Goal: Transaction & Acquisition: Obtain resource

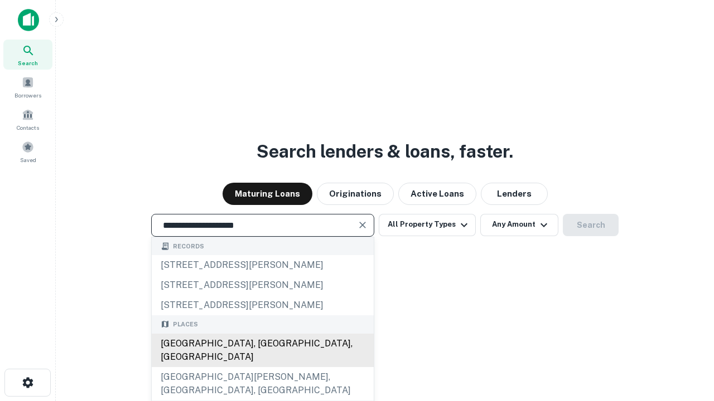
click at [262, 367] on div "[GEOGRAPHIC_DATA], [GEOGRAPHIC_DATA], [GEOGRAPHIC_DATA]" at bounding box center [263, 350] width 222 height 33
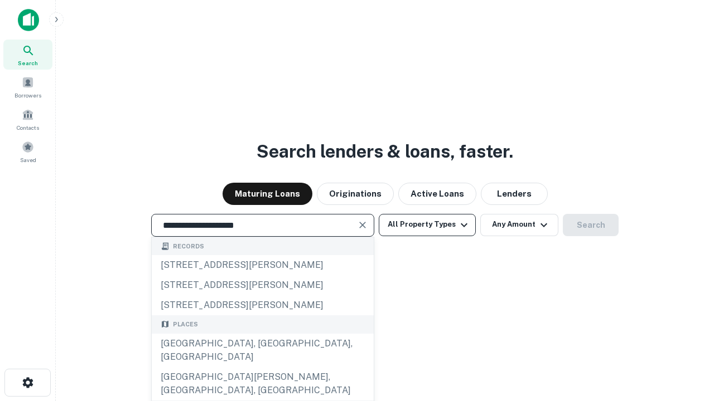
type input "**********"
click at [427, 225] on button "All Property Types" at bounding box center [427, 225] width 97 height 22
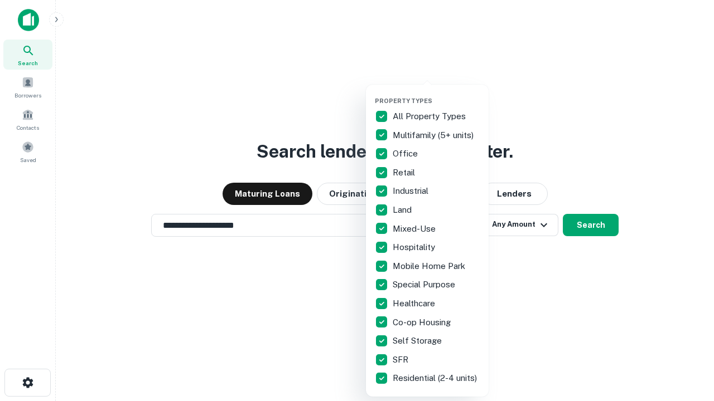
click at [436, 94] on button "button" at bounding box center [436, 94] width 123 height 1
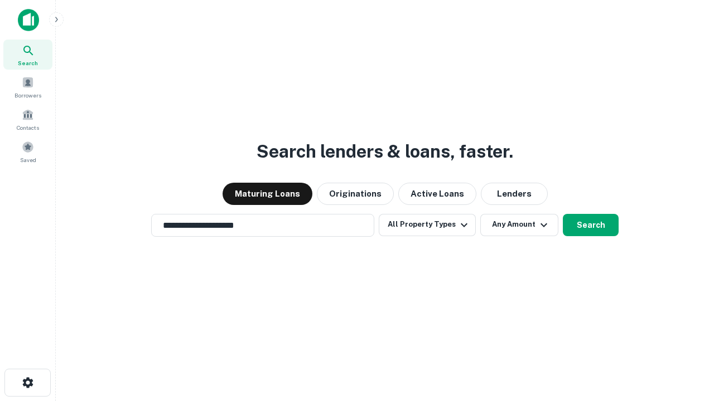
scroll to position [17, 0]
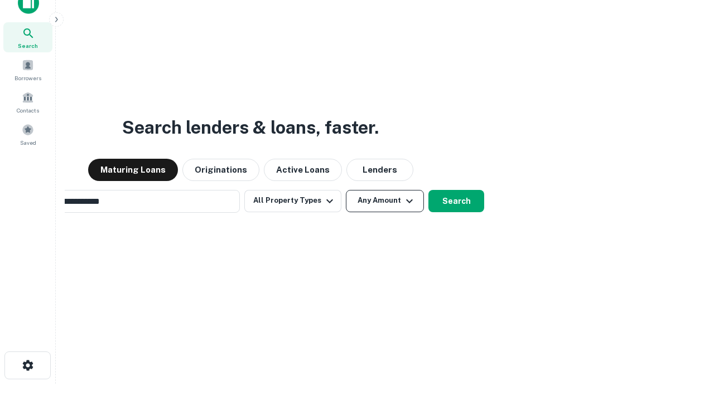
click at [346, 190] on button "Any Amount" at bounding box center [385, 201] width 78 height 22
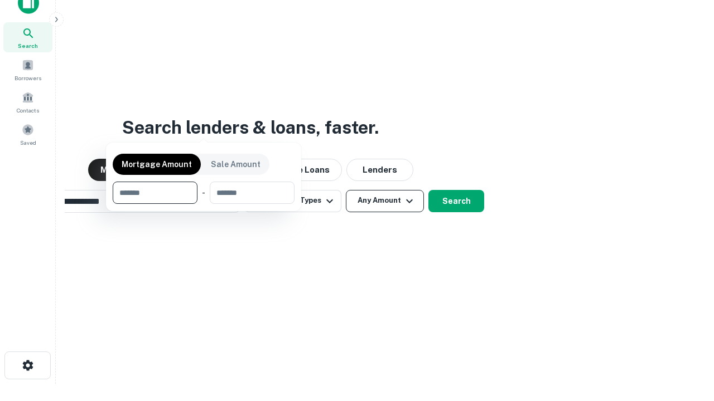
scroll to position [80, 316]
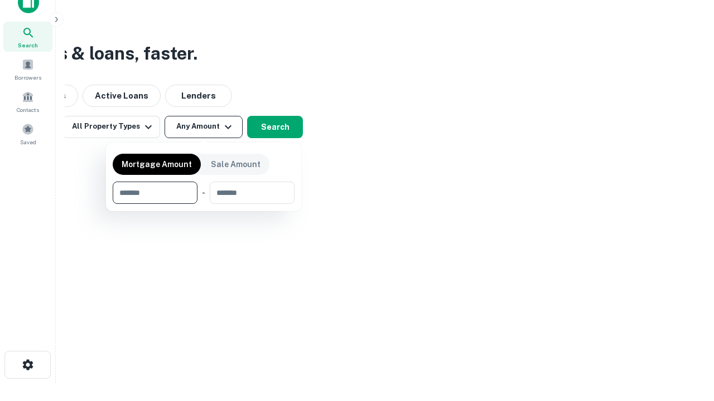
type input "*******"
click at [204, 204] on button "button" at bounding box center [204, 204] width 182 height 1
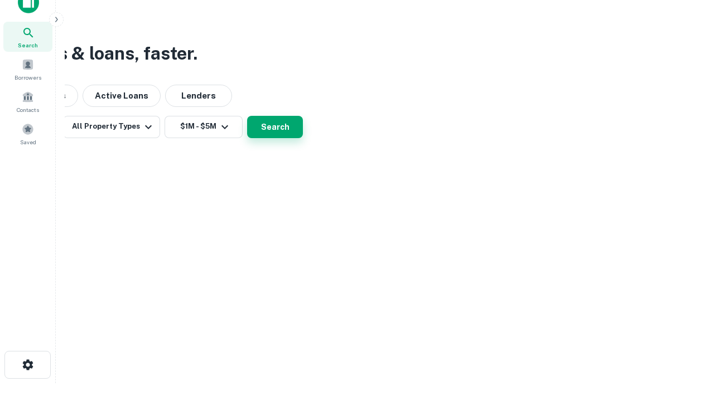
click at [303, 138] on button "Search" at bounding box center [275, 127] width 56 height 22
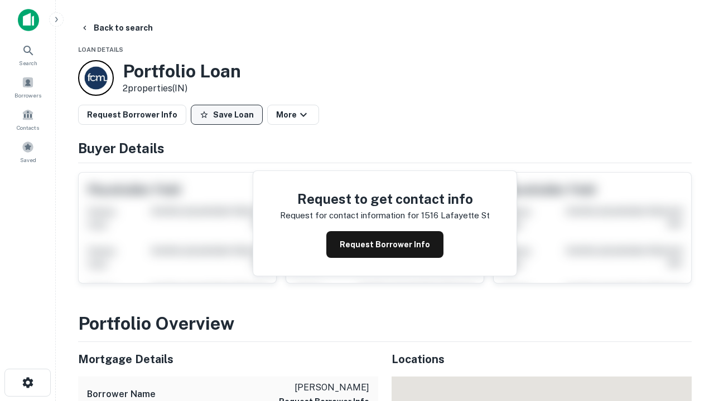
click at [226, 115] on button "Save Loan" at bounding box center [227, 115] width 72 height 20
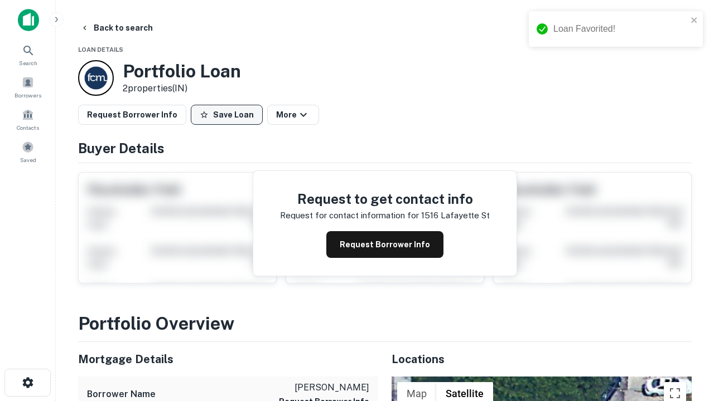
click at [229, 115] on button "Save Loan" at bounding box center [227, 115] width 72 height 20
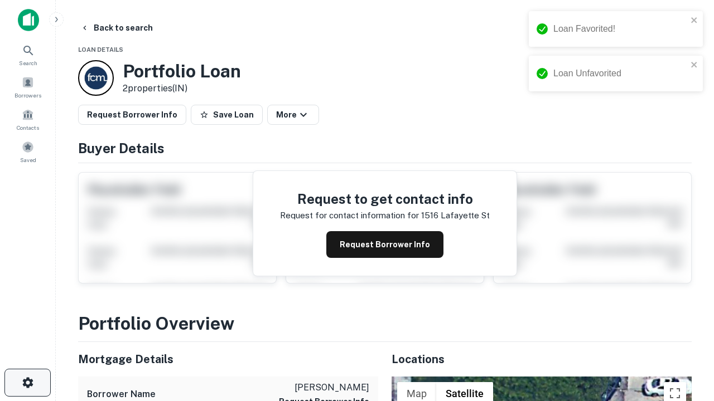
click at [27, 383] on icon "button" at bounding box center [27, 382] width 13 height 13
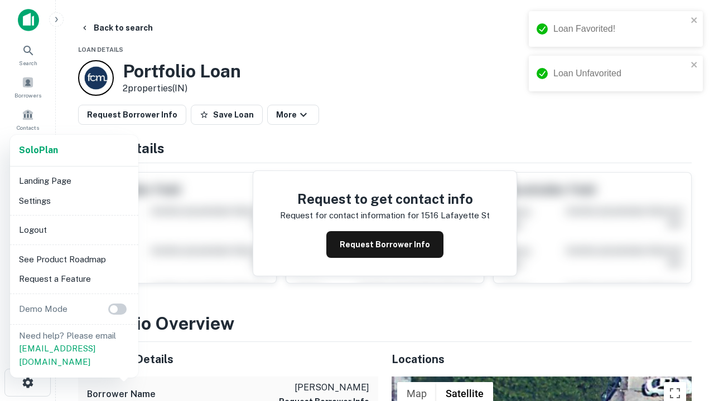
click at [74, 230] on li "Logout" at bounding box center [73, 230] width 119 height 20
